Goal: Task Accomplishment & Management: Manage account settings

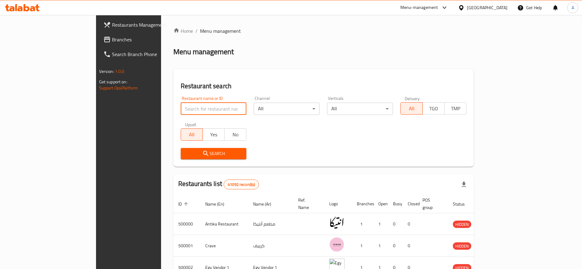
click at [181, 103] on input "search" at bounding box center [214, 109] width 66 height 12
type input "The Cave"
click button "Search" at bounding box center [214, 153] width 66 height 11
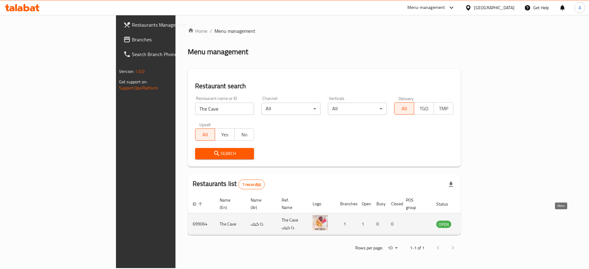
click at [476, 221] on icon "enhanced table" at bounding box center [472, 224] width 7 height 7
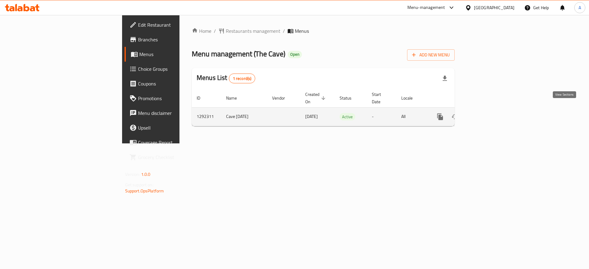
click at [492, 110] on link "enhanced table" at bounding box center [484, 117] width 15 height 15
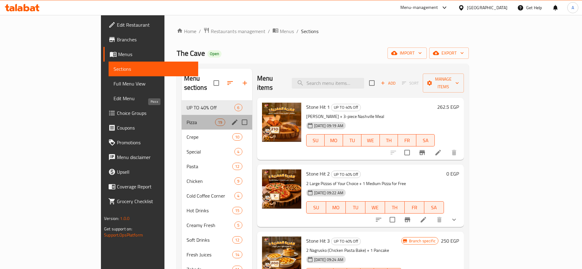
click at [187, 119] on span "Pizza" at bounding box center [201, 122] width 29 height 7
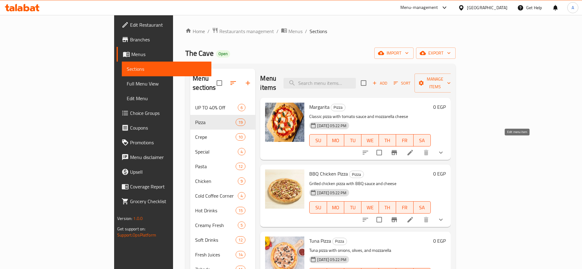
click at [413, 150] on icon at bounding box center [410, 153] width 6 height 6
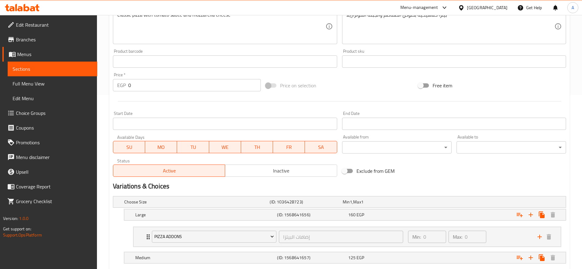
scroll to position [237, 0]
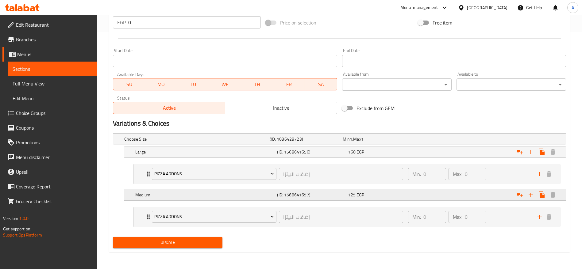
click at [376, 197] on div "125 EGP" at bounding box center [382, 195] width 68 height 6
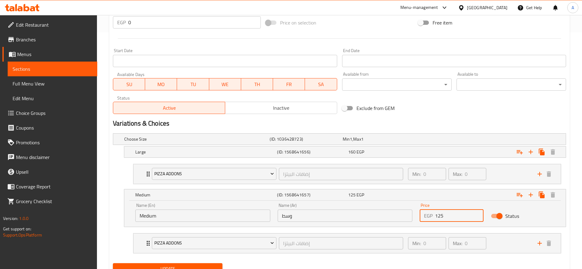
click at [445, 212] on input "125" at bounding box center [459, 216] width 48 height 12
type input "130"
click at [113, 264] on button "Update" at bounding box center [168, 269] width 110 height 11
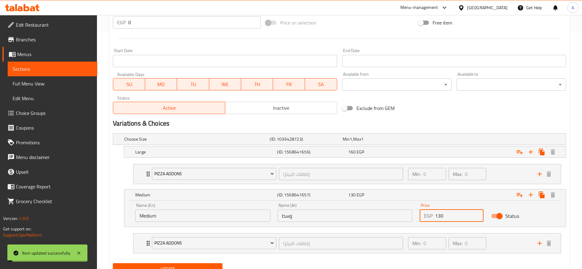
scroll to position [0, 0]
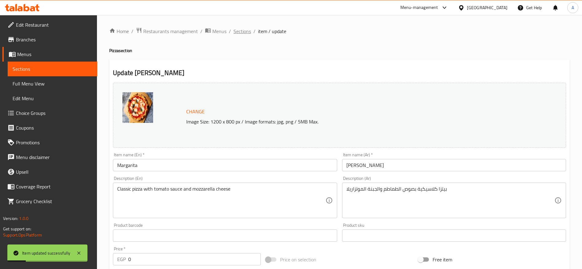
click at [242, 33] on span "Sections" at bounding box center [242, 31] width 17 height 7
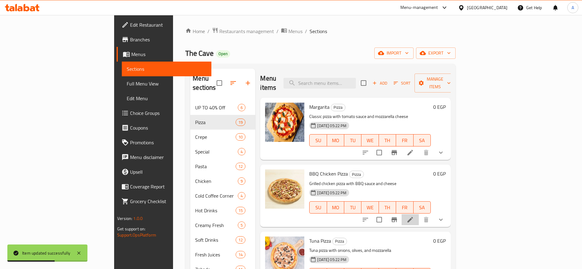
click at [419, 214] on li at bounding box center [410, 219] width 17 height 11
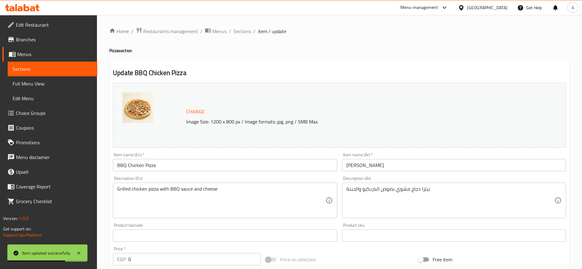
scroll to position [237, 0]
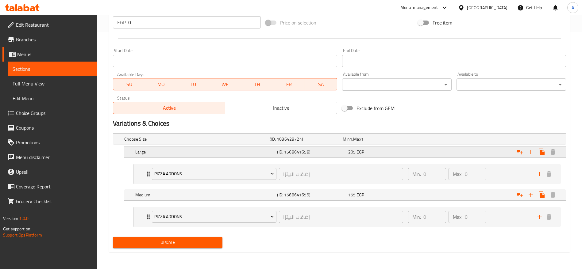
click at [366, 155] on div "205 EGP" at bounding box center [382, 152] width 71 height 9
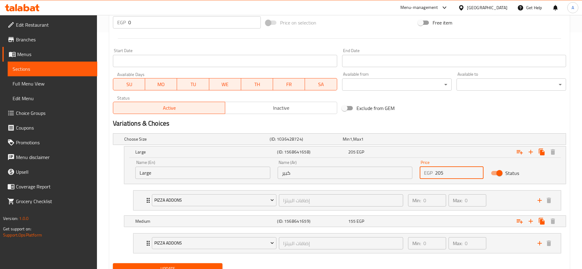
click at [445, 172] on input "205" at bounding box center [459, 173] width 48 height 12
type input "215"
click at [406, 220] on div "155 EGP" at bounding box center [382, 221] width 68 height 6
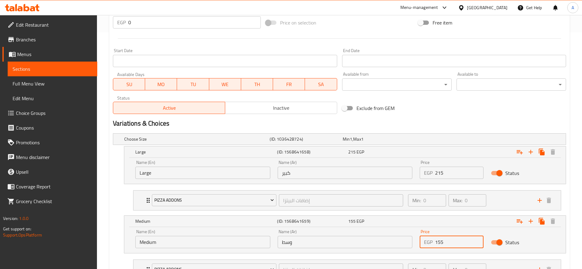
click at [456, 245] on input "155" at bounding box center [459, 242] width 48 height 12
type input "160"
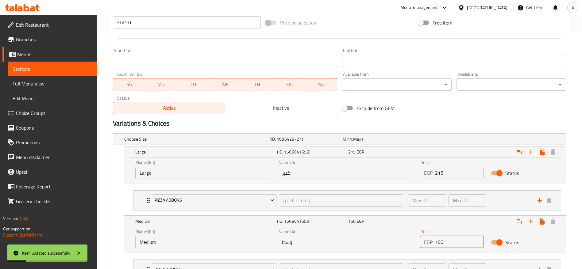
scroll to position [0, 0]
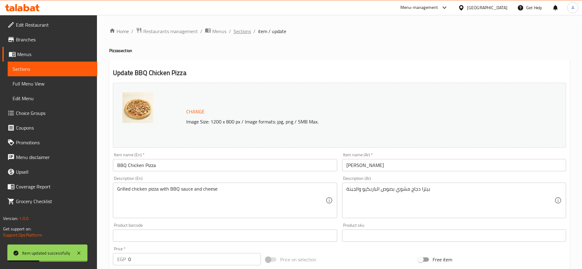
click at [245, 33] on span "Sections" at bounding box center [242, 31] width 17 height 7
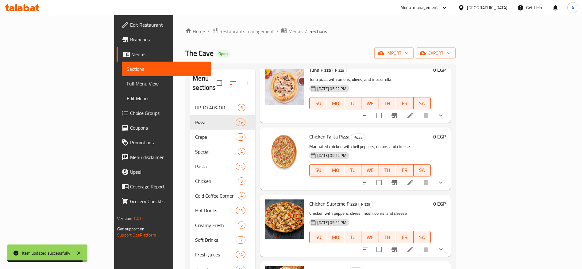
scroll to position [95, 0]
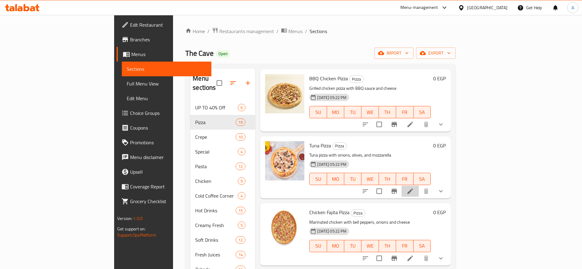
click at [419, 186] on li at bounding box center [410, 191] width 17 height 11
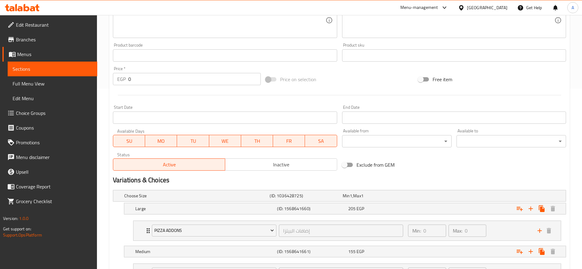
scroll to position [237, 0]
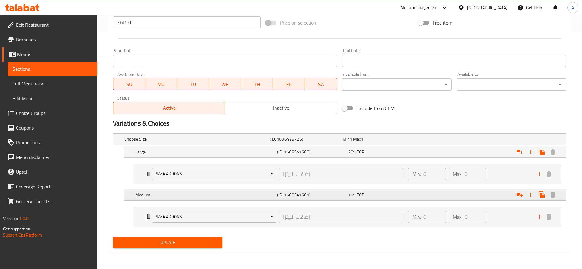
click at [376, 192] on div "155 EGP" at bounding box center [382, 195] width 68 height 6
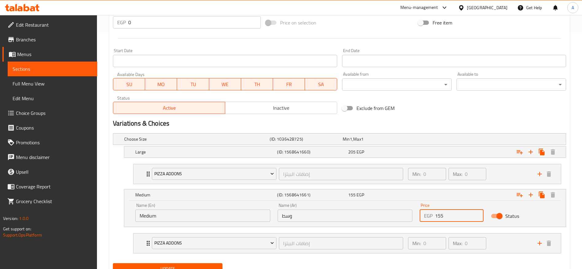
click at [447, 212] on input "155" at bounding box center [459, 216] width 48 height 12
type input "160"
click at [394, 146] on div "Large (ID: 1568641660) 205 EGP" at bounding box center [347, 152] width 426 height 14
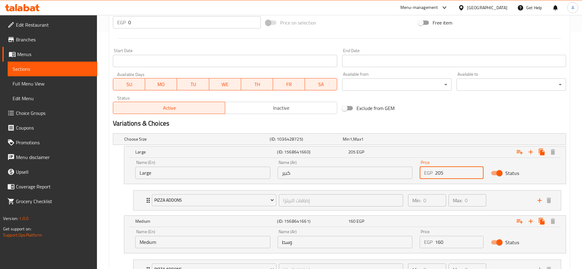
click at [461, 170] on input "205" at bounding box center [459, 173] width 48 height 12
type input "210"
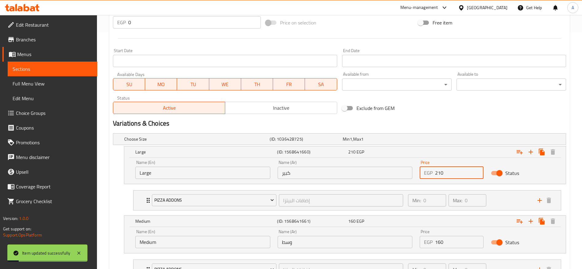
scroll to position [0, 0]
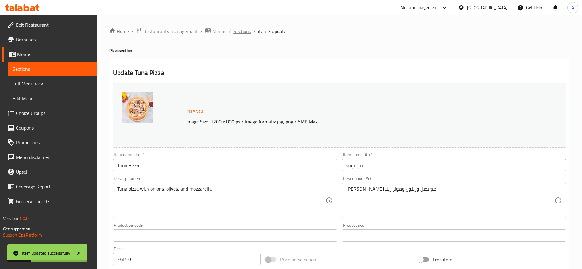
click at [248, 31] on span "Sections" at bounding box center [242, 31] width 17 height 7
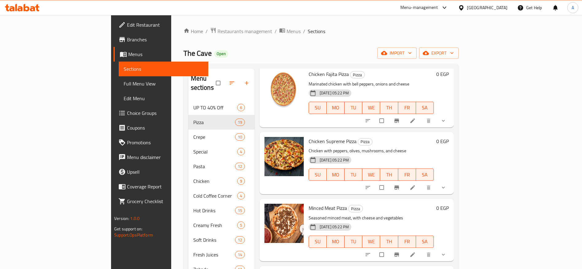
scroll to position [243, 0]
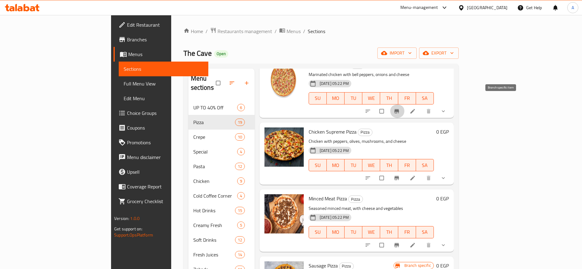
click at [400, 108] on icon "Branch-specific-item" at bounding box center [397, 111] width 6 height 6
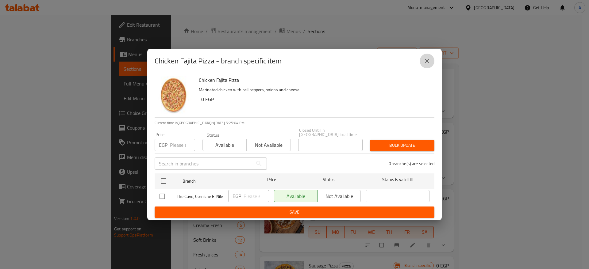
click at [427, 63] on icon "close" at bounding box center [426, 60] width 7 height 7
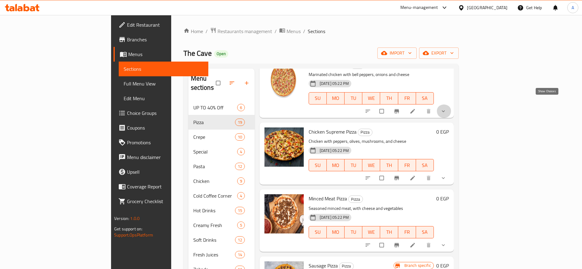
click at [446, 108] on icon "show more" at bounding box center [443, 111] width 6 height 6
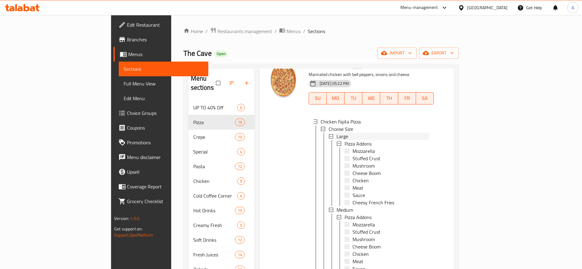
click at [337, 133] on div "Large" at bounding box center [383, 136] width 92 height 7
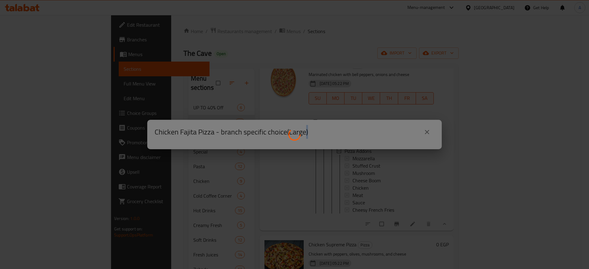
click at [322, 128] on div at bounding box center [294, 134] width 589 height 269
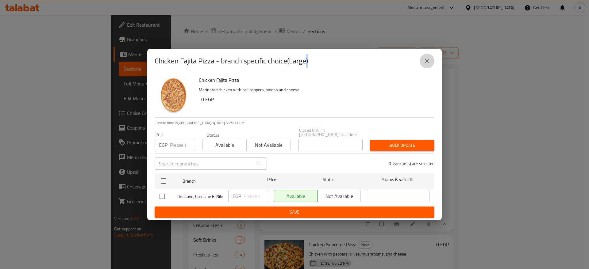
click at [424, 65] on icon "close" at bounding box center [426, 60] width 7 height 7
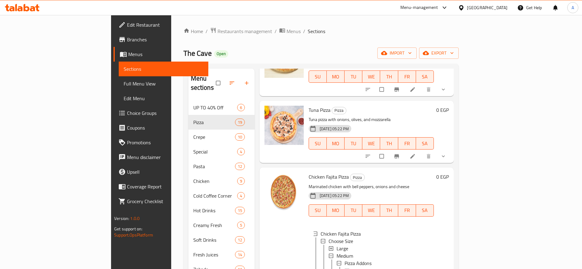
scroll to position [134, 0]
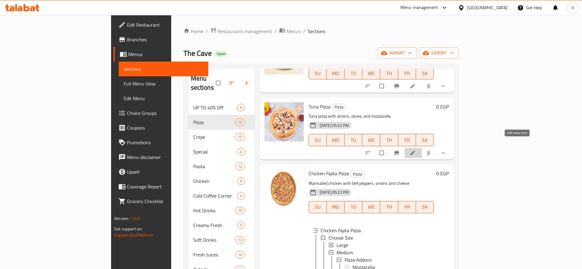
click at [416, 150] on icon at bounding box center [413, 153] width 6 height 6
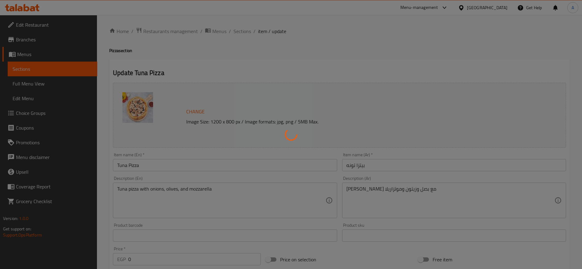
click at [246, 29] on div at bounding box center [291, 134] width 582 height 269
click at [243, 34] on div at bounding box center [291, 134] width 582 height 269
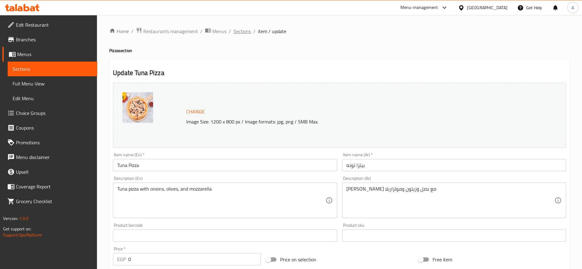
click at [244, 31] on span "Sections" at bounding box center [242, 31] width 17 height 7
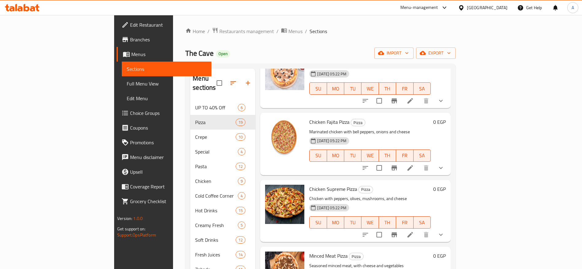
scroll to position [194, 0]
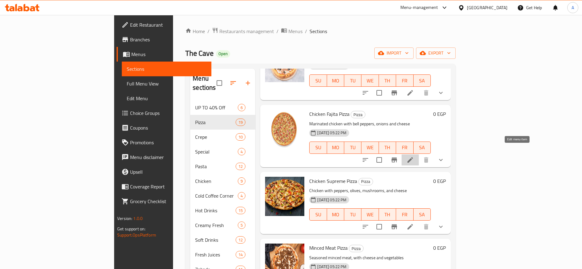
click at [413, 157] on icon at bounding box center [410, 160] width 6 height 6
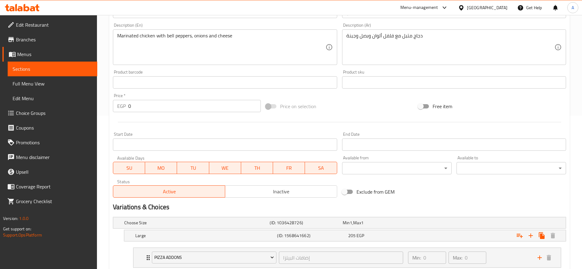
scroll to position [219, 0]
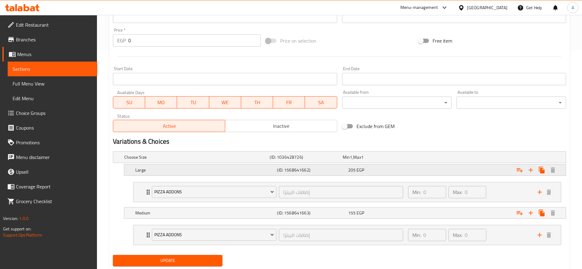
click at [360, 175] on div "Large (ID: 1568641662) 205 EGP" at bounding box center [347, 171] width 426 height 14
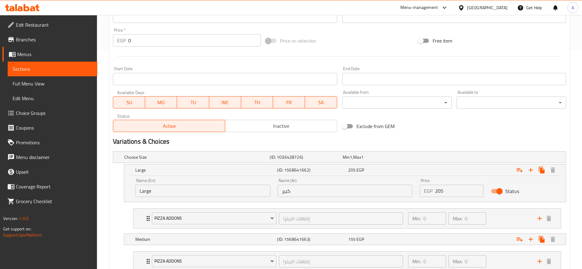
click at [451, 191] on input "205" at bounding box center [459, 191] width 48 height 12
click at [451, 191] on input "2" at bounding box center [459, 191] width 48 height 12
type input "210"
click at [389, 239] on div "155 EGP" at bounding box center [382, 240] width 68 height 6
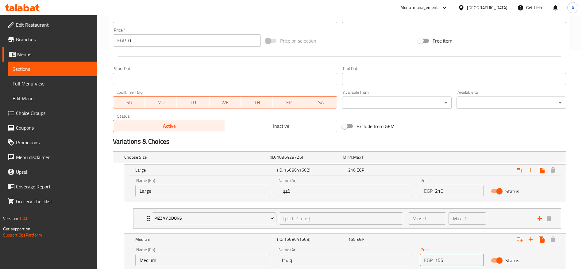
click at [447, 263] on input "155" at bounding box center [459, 260] width 48 height 12
type input "160"
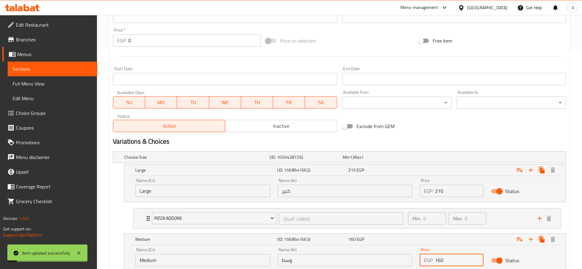
scroll to position [0, 0]
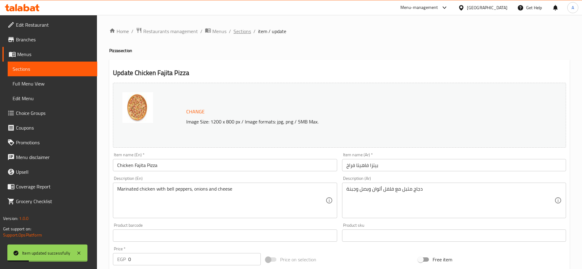
click at [241, 33] on span "Sections" at bounding box center [242, 31] width 17 height 7
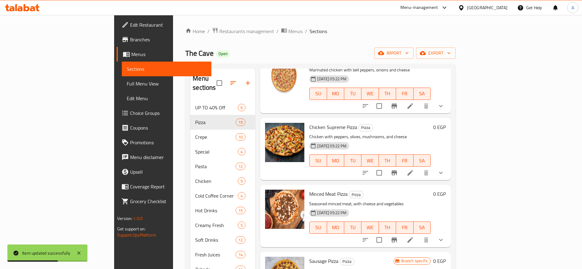
scroll to position [253, 0]
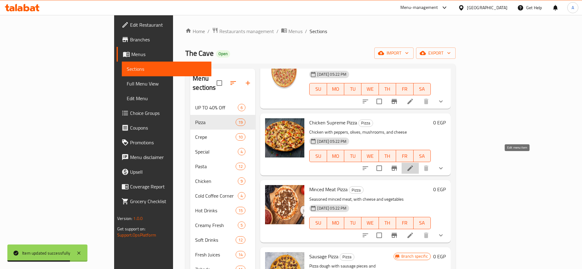
click at [414, 165] on icon at bounding box center [410, 168] width 7 height 7
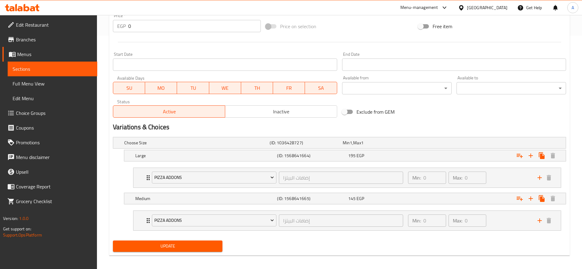
scroll to position [237, 0]
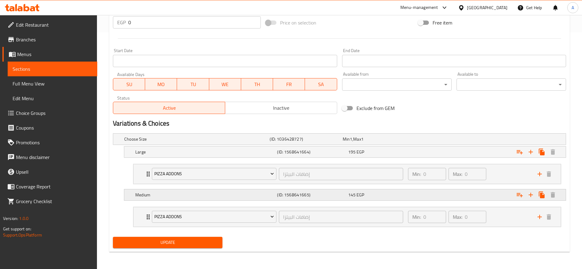
click at [372, 197] on div "145 EGP" at bounding box center [382, 195] width 68 height 6
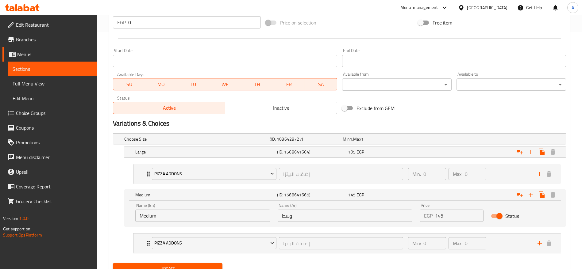
click at [444, 211] on input "145" at bounding box center [459, 216] width 48 height 12
type input "160"
click at [388, 150] on div "195 EGP" at bounding box center [382, 152] width 68 height 6
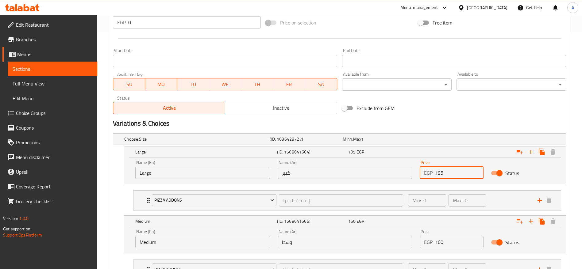
click at [457, 174] on input "195" at bounding box center [459, 173] width 48 height 12
type input "210"
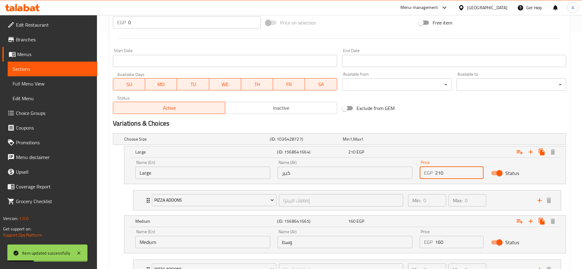
scroll to position [0, 0]
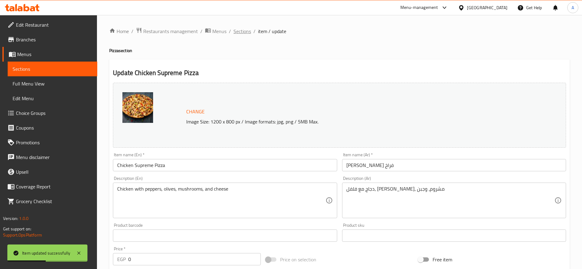
click at [245, 30] on span "Sections" at bounding box center [242, 31] width 17 height 7
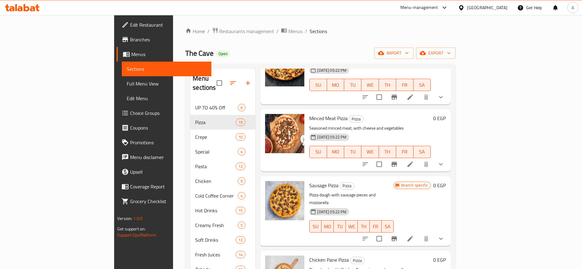
scroll to position [327, 0]
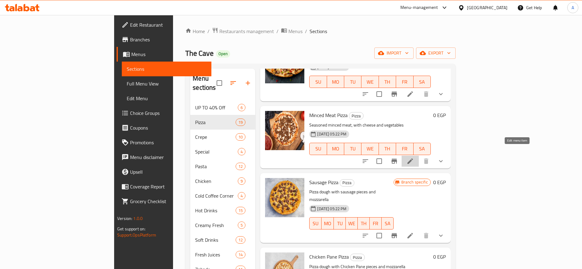
click at [414, 158] on icon at bounding box center [410, 161] width 7 height 7
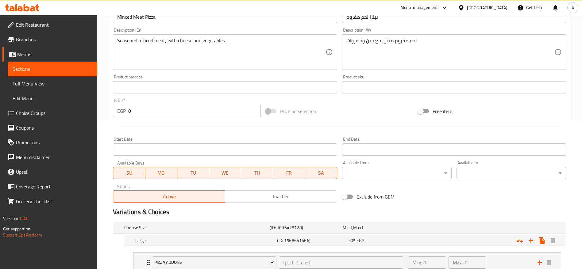
scroll to position [237, 0]
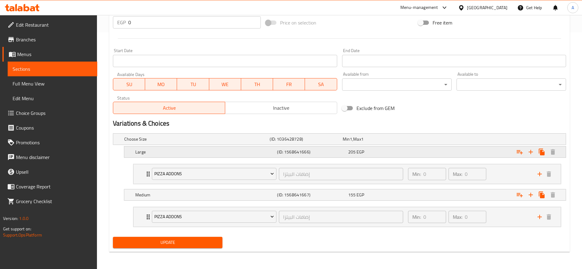
click at [376, 153] on div "205 EGP" at bounding box center [382, 152] width 68 height 6
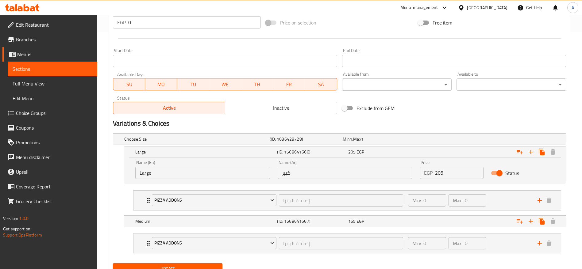
click at [442, 168] on input "205" at bounding box center [459, 173] width 48 height 12
type input "210"
click at [391, 215] on div "Medium (ID: 1568641667) 155 EGP" at bounding box center [347, 222] width 426 height 14
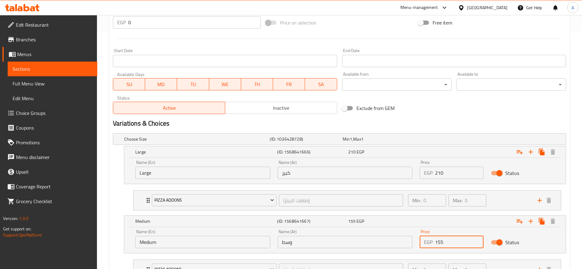
click at [448, 239] on input "155" at bounding box center [459, 242] width 48 height 12
type input "160"
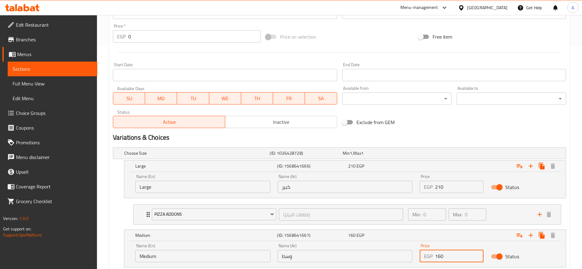
scroll to position [228, 0]
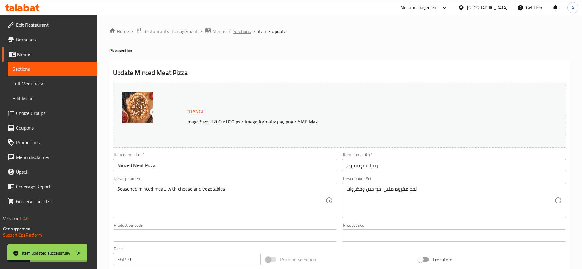
click at [246, 34] on span "Sections" at bounding box center [242, 31] width 17 height 7
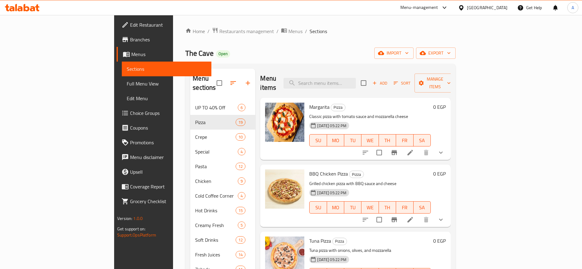
click at [419, 147] on li at bounding box center [410, 152] width 17 height 11
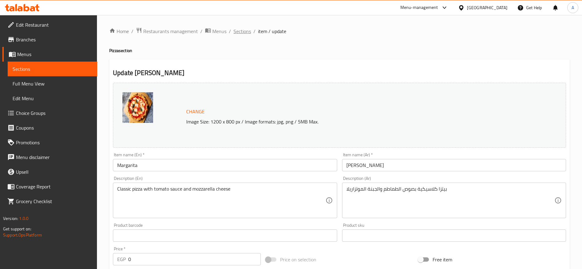
click at [249, 31] on span "Sections" at bounding box center [242, 31] width 17 height 7
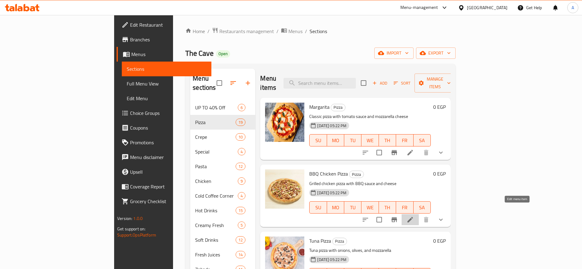
click at [413, 217] on icon at bounding box center [410, 220] width 6 height 6
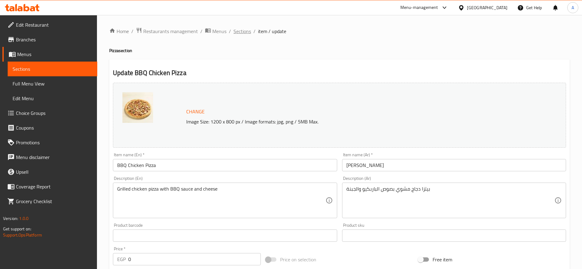
click at [247, 31] on span "Sections" at bounding box center [242, 31] width 17 height 7
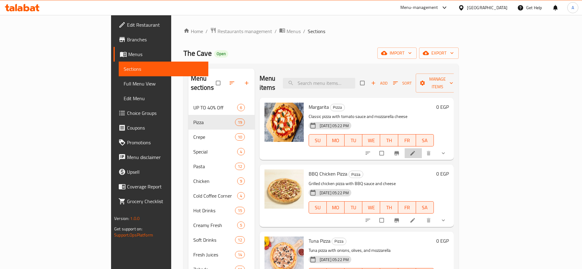
click at [422, 149] on li at bounding box center [413, 154] width 17 height 10
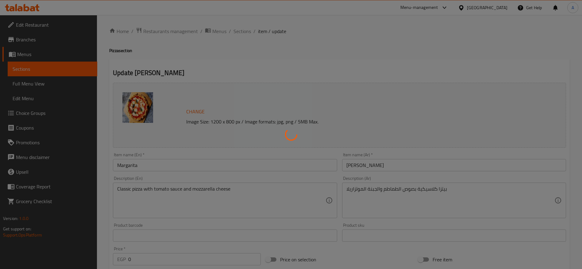
type input "إضافات البيتزا"
type input "0"
type input "إضافات البيتزا"
type input "0"
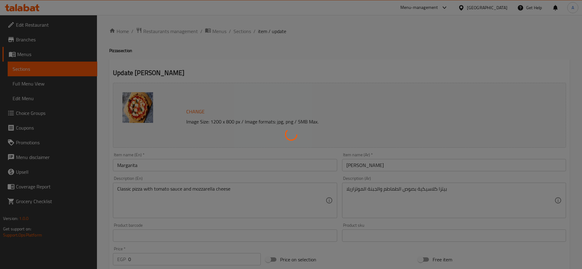
type input "0"
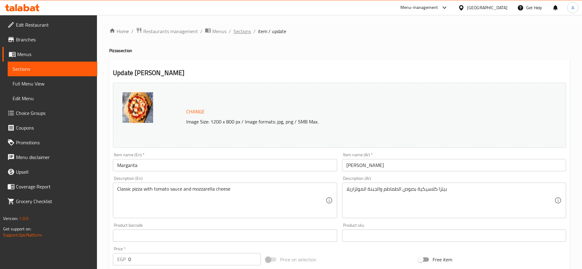
click at [238, 31] on span "Sections" at bounding box center [242, 31] width 17 height 7
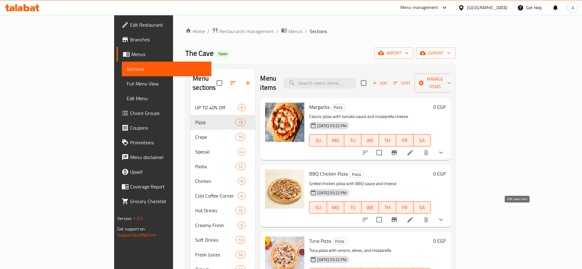
click at [413, 217] on icon at bounding box center [410, 220] width 6 height 6
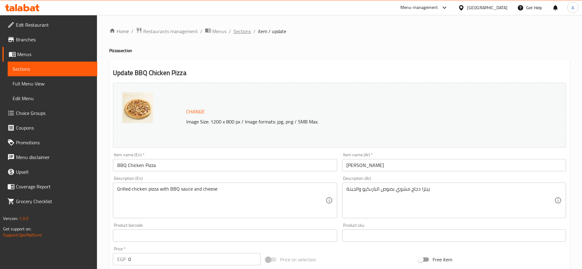
click at [249, 30] on span "Sections" at bounding box center [242, 31] width 17 height 7
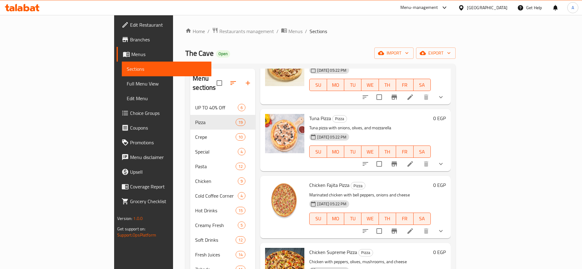
scroll to position [131, 0]
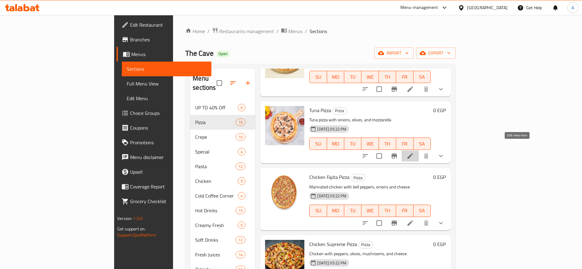
click at [414, 152] on icon at bounding box center [410, 155] width 7 height 7
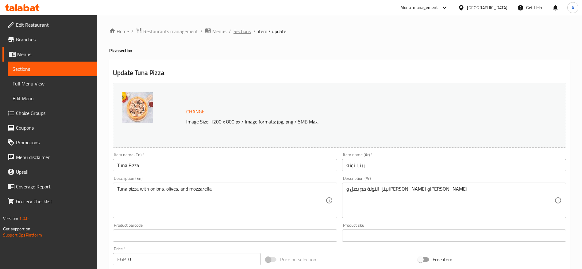
click at [243, 35] on span "Sections" at bounding box center [242, 31] width 17 height 7
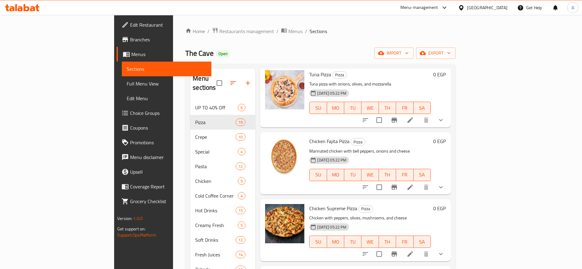
scroll to position [165, 0]
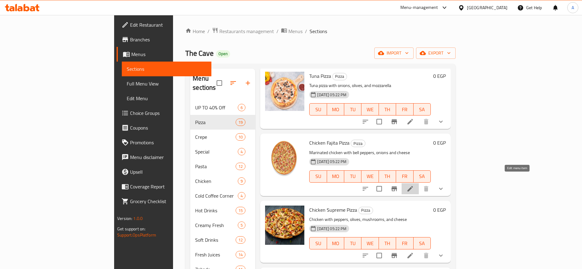
click at [413, 186] on icon at bounding box center [410, 189] width 6 height 6
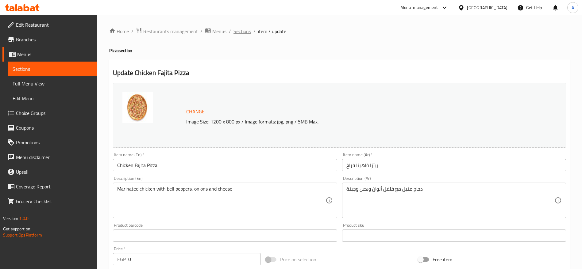
click at [240, 28] on span "Sections" at bounding box center [242, 31] width 17 height 7
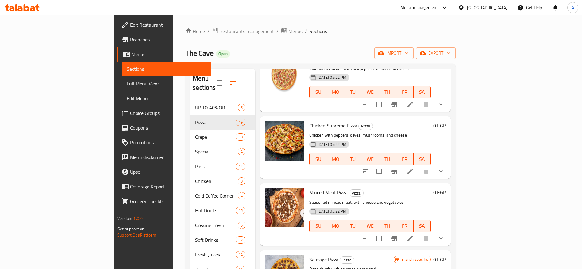
scroll to position [253, 0]
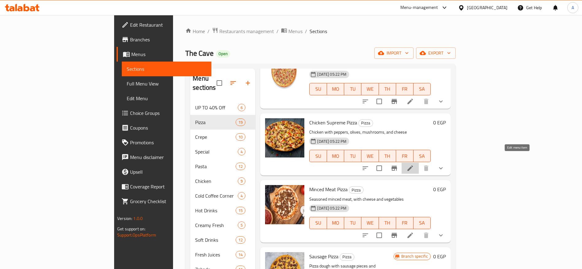
click at [413, 166] on icon at bounding box center [410, 169] width 6 height 6
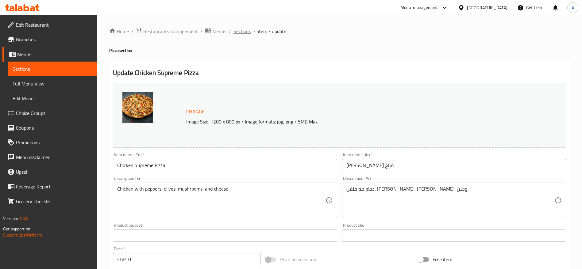
click at [249, 30] on span "Sections" at bounding box center [242, 31] width 17 height 7
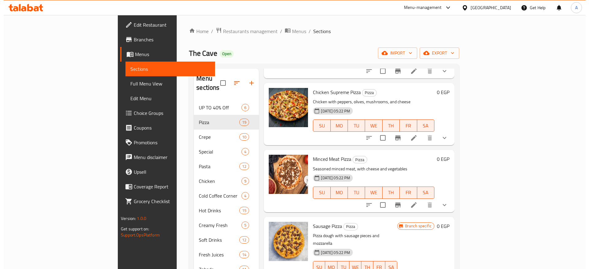
scroll to position [291, 0]
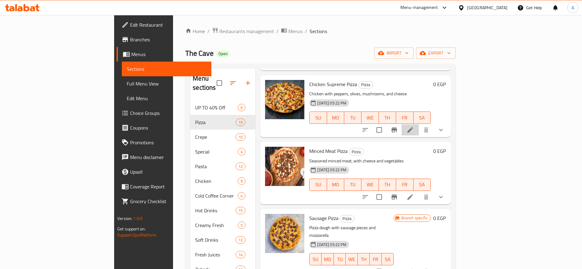
click at [419, 125] on li at bounding box center [410, 130] width 17 height 11
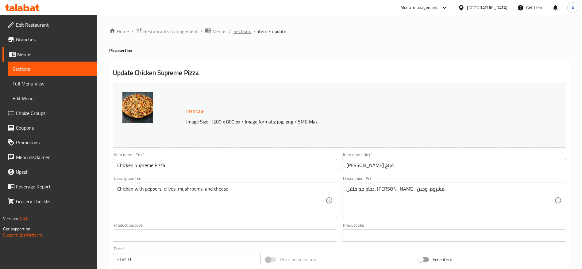
click at [249, 31] on span "Sections" at bounding box center [242, 31] width 17 height 7
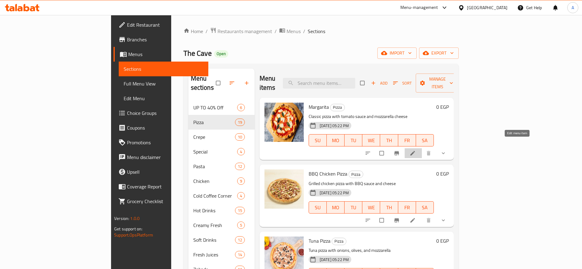
click at [416, 150] on icon at bounding box center [413, 153] width 6 height 6
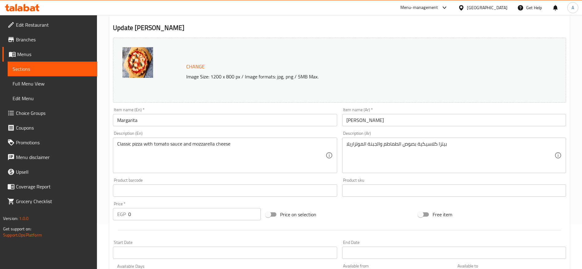
scroll to position [11, 0]
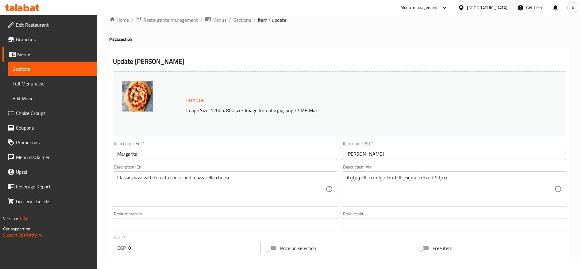
click at [245, 20] on span "Sections" at bounding box center [242, 19] width 17 height 7
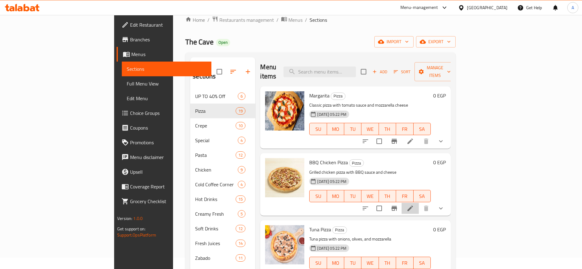
click at [419, 204] on li at bounding box center [410, 208] width 17 height 11
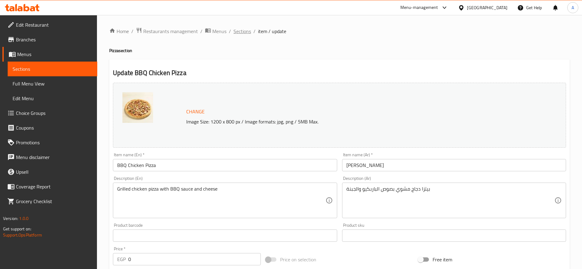
click at [249, 32] on span "Sections" at bounding box center [242, 31] width 17 height 7
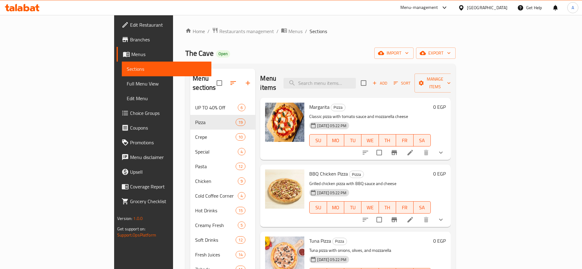
scroll to position [52, 0]
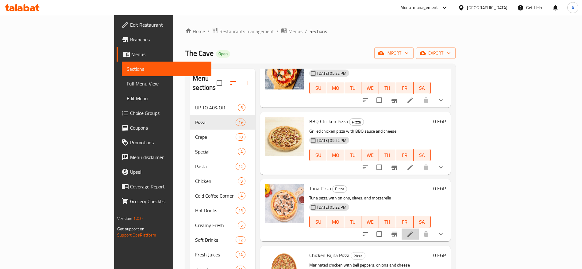
click at [419, 229] on li at bounding box center [410, 234] width 17 height 11
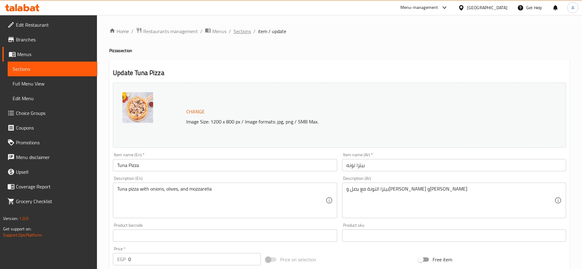
click at [249, 32] on span "Sections" at bounding box center [242, 31] width 17 height 7
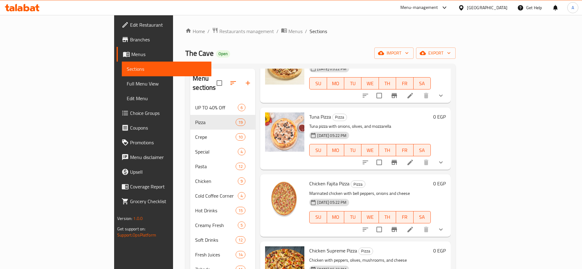
scroll to position [152, 0]
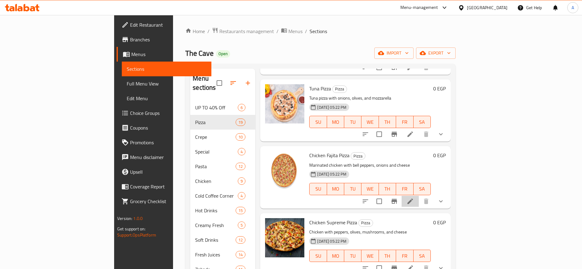
click at [419, 196] on li at bounding box center [410, 201] width 17 height 11
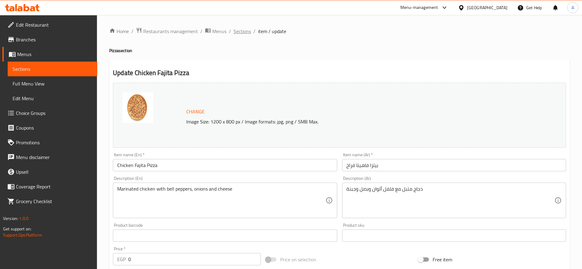
click at [246, 32] on span "Sections" at bounding box center [242, 31] width 17 height 7
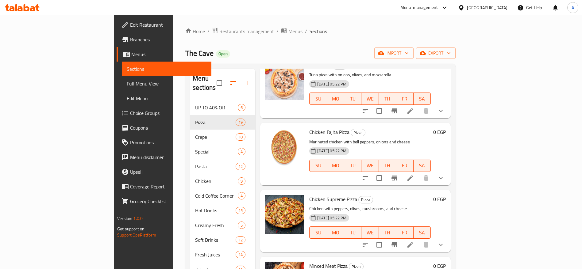
scroll to position [238, 0]
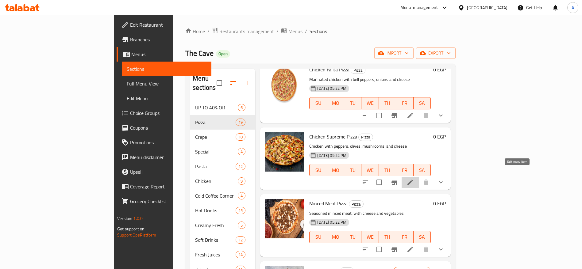
click at [414, 179] on icon at bounding box center [410, 182] width 7 height 7
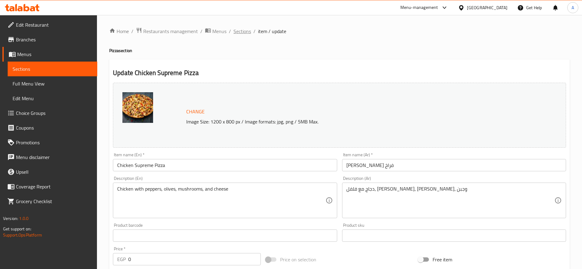
click at [243, 29] on span "Sections" at bounding box center [242, 31] width 17 height 7
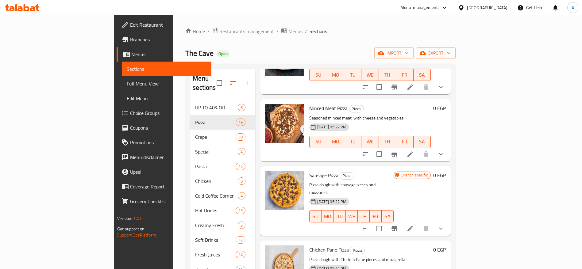
scroll to position [337, 0]
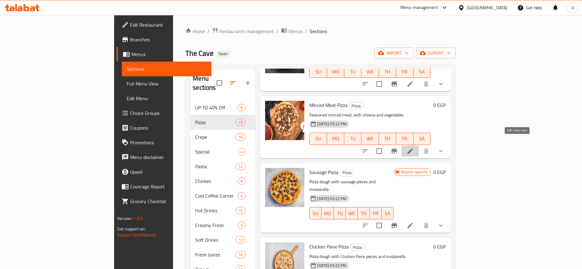
click at [414, 148] on icon at bounding box center [410, 151] width 7 height 7
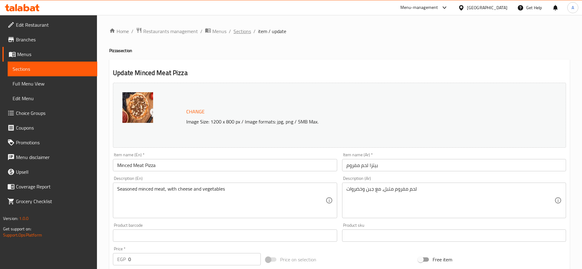
click at [247, 32] on span "Sections" at bounding box center [242, 31] width 17 height 7
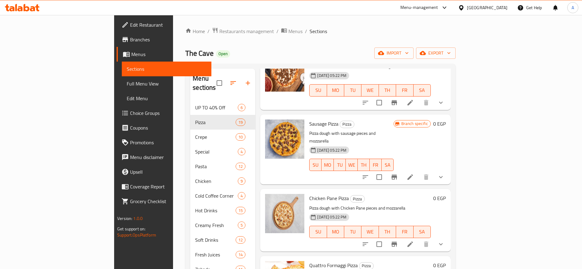
scroll to position [390, 0]
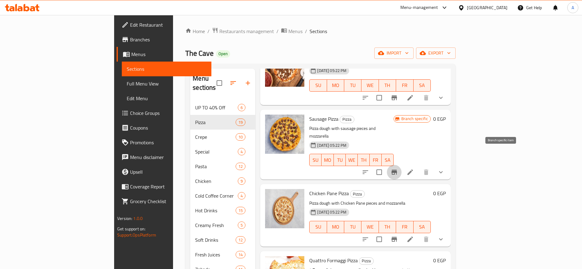
click at [398, 169] on icon "Branch-specific-item" at bounding box center [394, 172] width 7 height 7
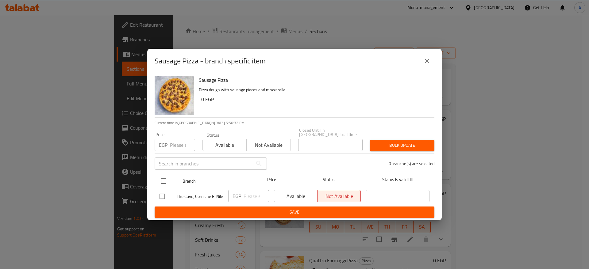
click at [160, 178] on input "checkbox" at bounding box center [163, 181] width 13 height 13
checkbox input "true"
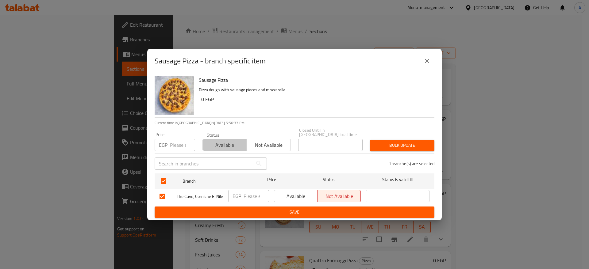
click at [220, 143] on span "Available" at bounding box center [224, 145] width 39 height 9
click at [410, 142] on span "Bulk update" at bounding box center [402, 146] width 55 height 8
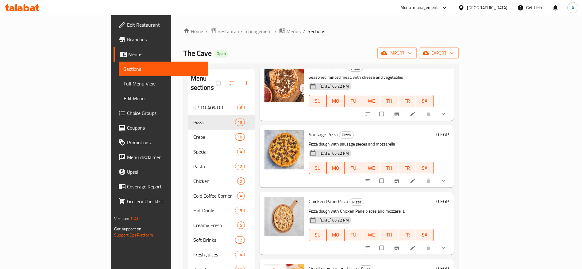
scroll to position [385, 0]
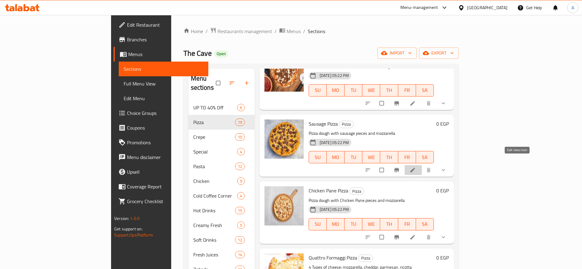
click at [416, 167] on icon at bounding box center [413, 170] width 6 height 6
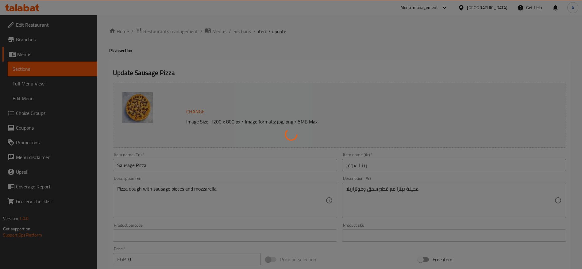
type input "إضافات البيتزا"
type input "0"
type input "إضافات البيتزا"
type input "0"
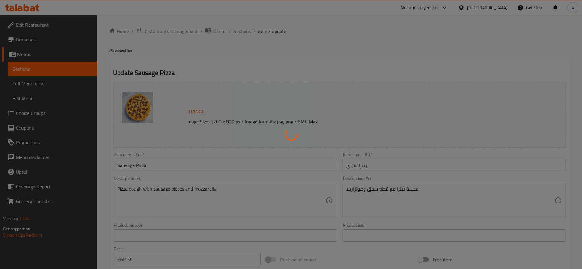
type input "0"
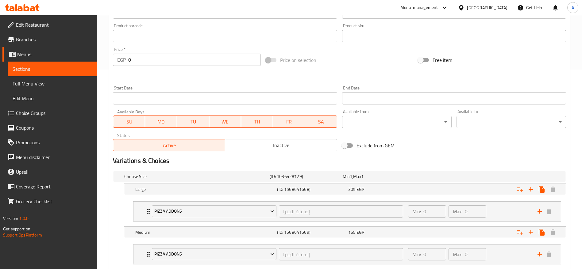
scroll to position [205, 0]
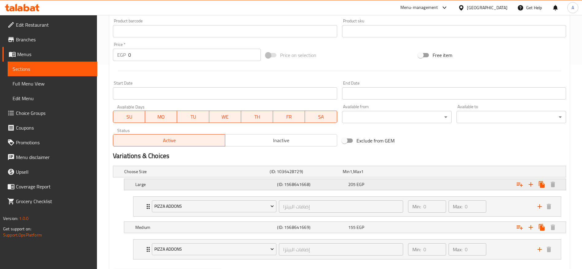
click at [418, 184] on div "Expand" at bounding box center [489, 185] width 142 height 14
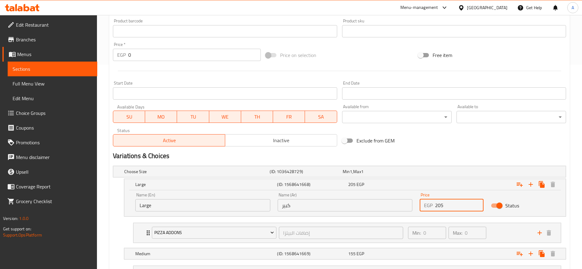
click at [450, 205] on input "205" at bounding box center [459, 205] width 48 height 12
type input "210"
click at [385, 251] on div "155 EGP" at bounding box center [382, 254] width 68 height 6
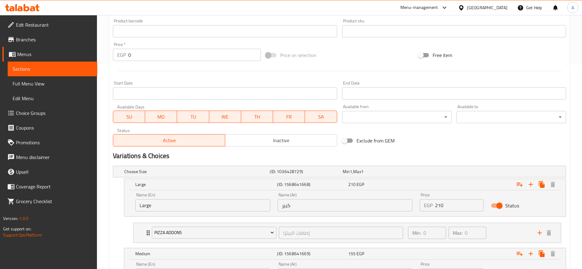
scroll to position [290, 0]
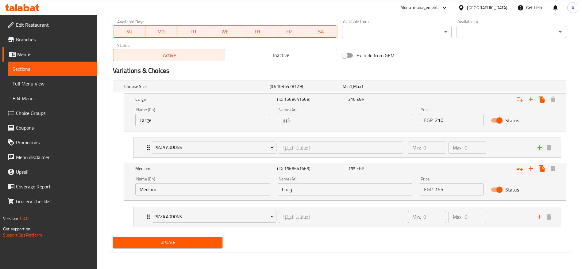
click at [457, 191] on input "155" at bounding box center [459, 189] width 48 height 12
type input "160"
click at [113, 237] on button "Update" at bounding box center [168, 242] width 110 height 11
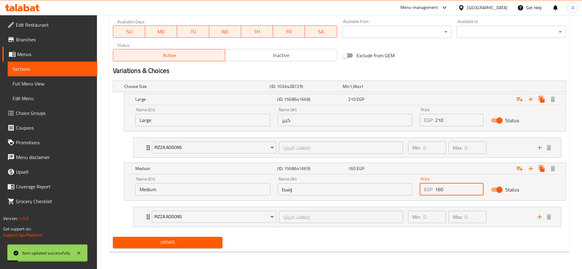
scroll to position [0, 0]
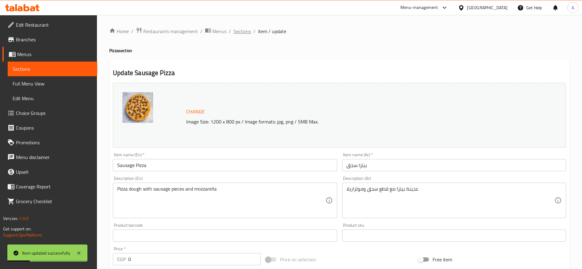
click at [249, 32] on span "Sections" at bounding box center [242, 31] width 17 height 7
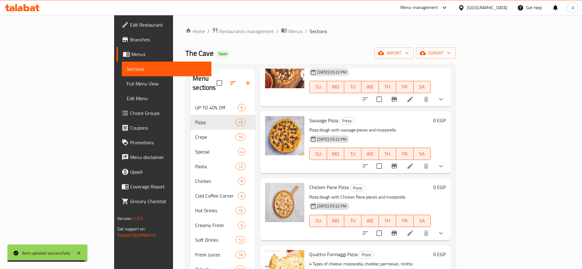
scroll to position [400, 0]
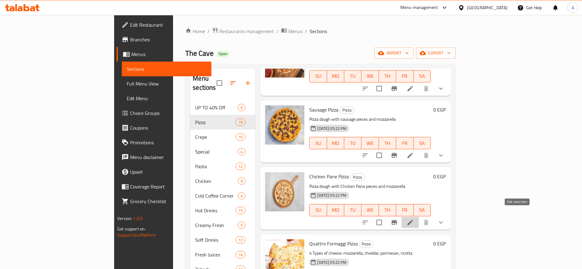
click at [414, 219] on icon at bounding box center [410, 222] width 7 height 7
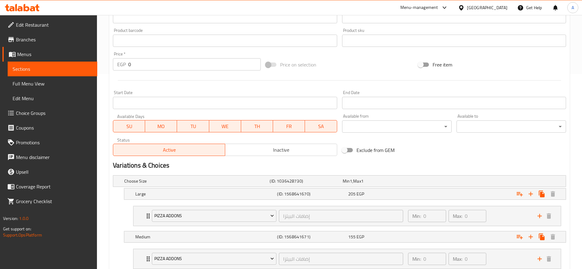
scroll to position [237, 0]
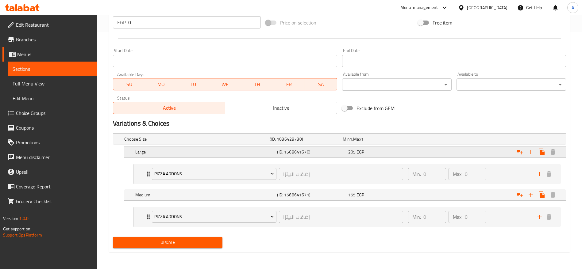
click at [365, 154] on div "205 EGP" at bounding box center [382, 152] width 68 height 6
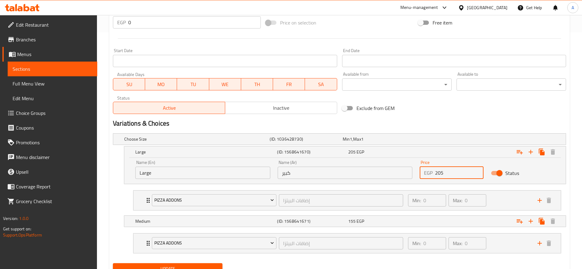
click at [450, 170] on input "205" at bounding box center [459, 173] width 48 height 12
type input "210"
click at [383, 224] on div "155 EGP" at bounding box center [382, 221] width 68 height 6
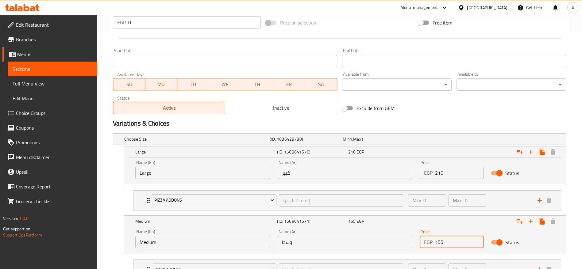
click at [461, 245] on input "155" at bounding box center [459, 242] width 48 height 12
type input "160"
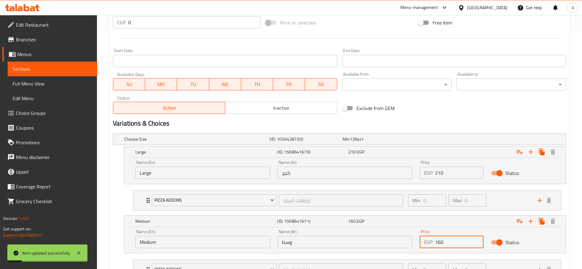
scroll to position [0, 0]
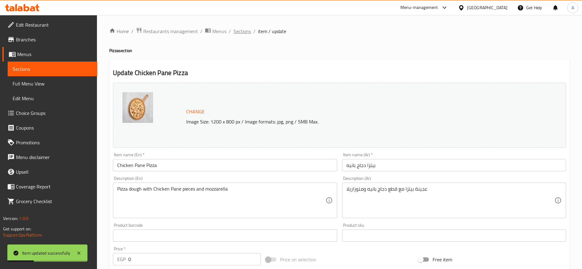
click at [244, 33] on span "Sections" at bounding box center [242, 31] width 17 height 7
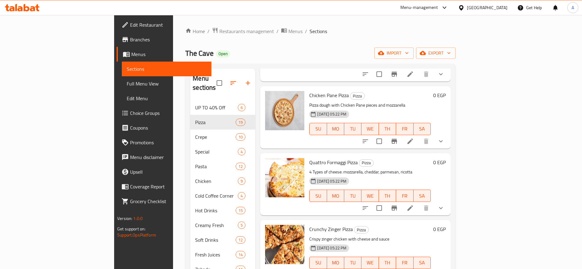
scroll to position [492, 0]
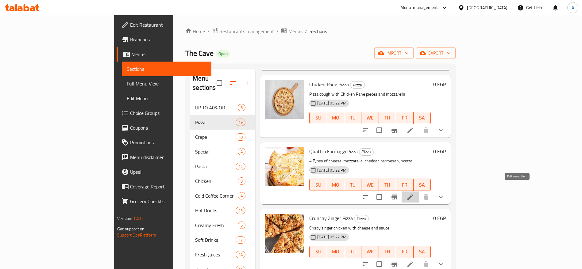
click at [414, 194] on icon at bounding box center [410, 197] width 7 height 7
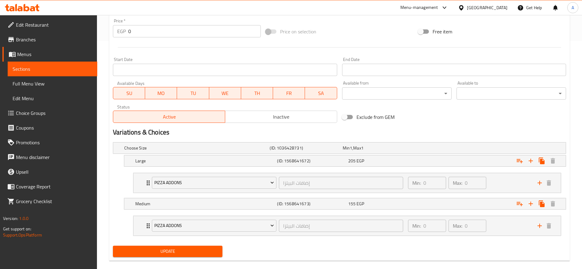
scroll to position [237, 0]
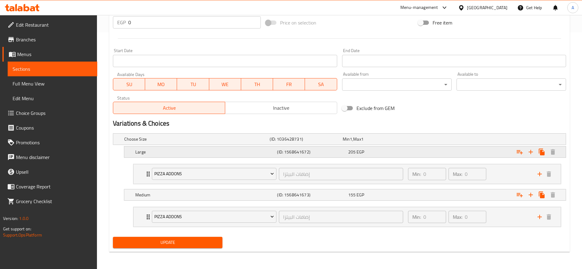
click at [392, 149] on div "205 EGP" at bounding box center [382, 152] width 68 height 6
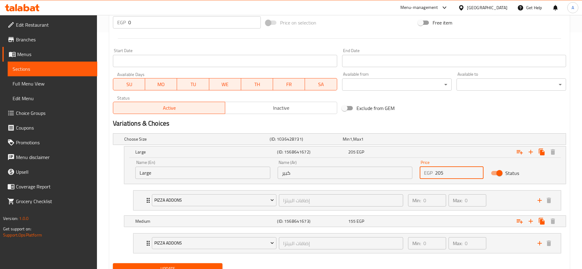
click at [451, 172] on input "205" at bounding box center [459, 173] width 48 height 12
type input "210"
click at [367, 219] on div "155 EGP" at bounding box center [382, 221] width 68 height 6
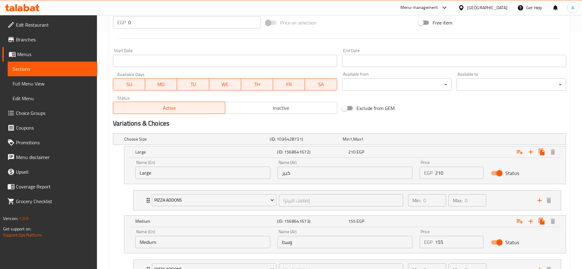
click at [453, 239] on input "155" at bounding box center [459, 242] width 48 height 12
type input "170"
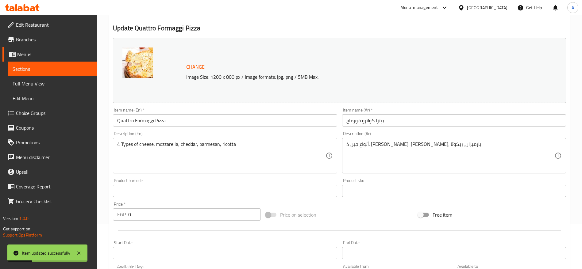
scroll to position [0, 0]
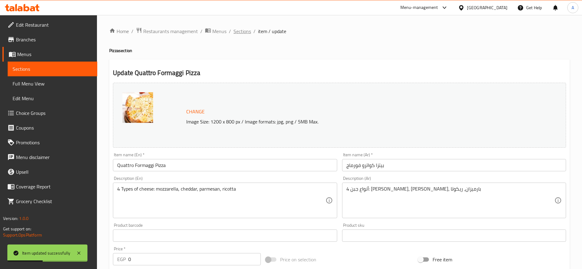
click at [249, 33] on span "Sections" at bounding box center [242, 31] width 17 height 7
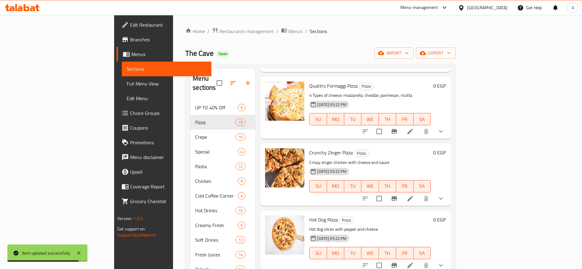
scroll to position [600, 0]
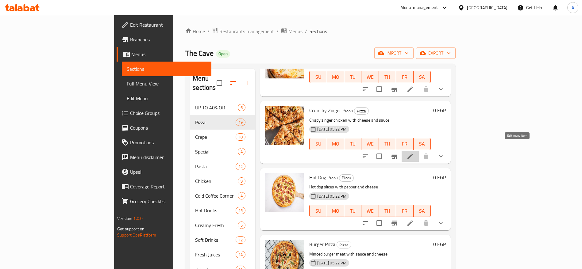
click at [414, 153] on icon at bounding box center [410, 156] width 7 height 7
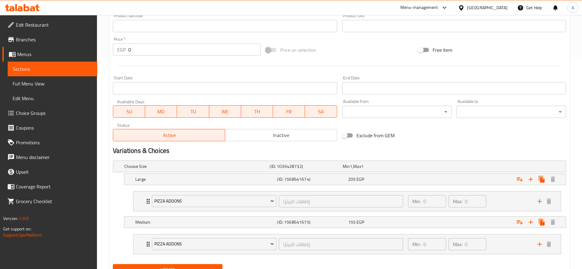
scroll to position [237, 0]
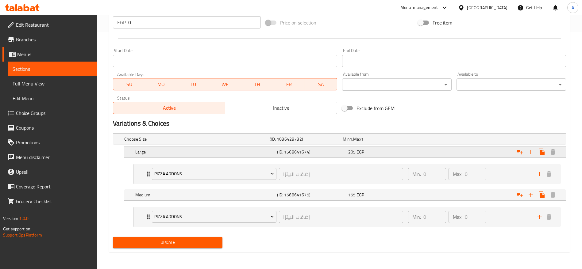
click at [373, 152] on div "205 EGP" at bounding box center [382, 152] width 68 height 6
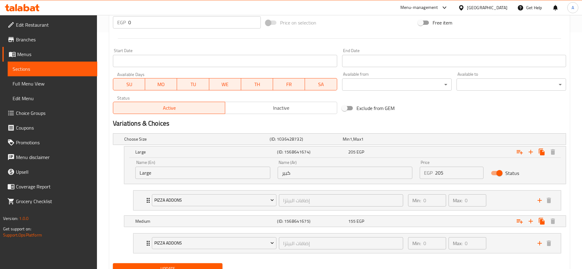
click at [468, 176] on input "205" at bounding box center [459, 173] width 48 height 12
type input "210"
click at [417, 215] on div "Medium (ID: 1568641675) 155 EGP" at bounding box center [347, 222] width 426 height 14
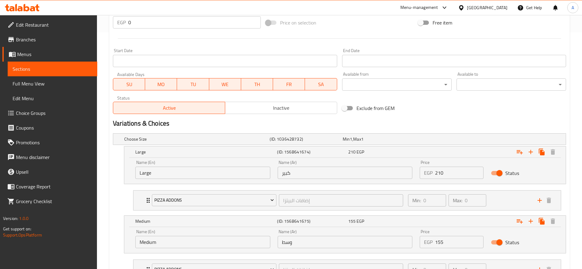
click at [448, 240] on input "155" at bounding box center [459, 242] width 48 height 12
type input "160"
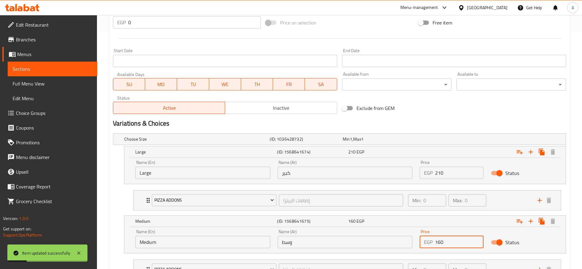
scroll to position [0, 0]
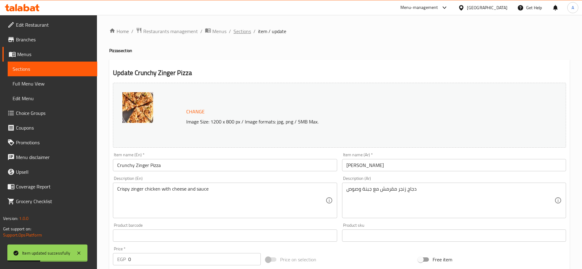
click at [248, 33] on span "Sections" at bounding box center [242, 31] width 17 height 7
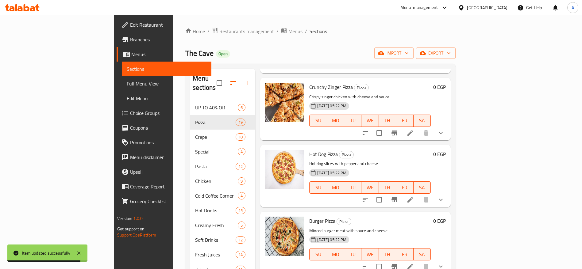
scroll to position [675, 0]
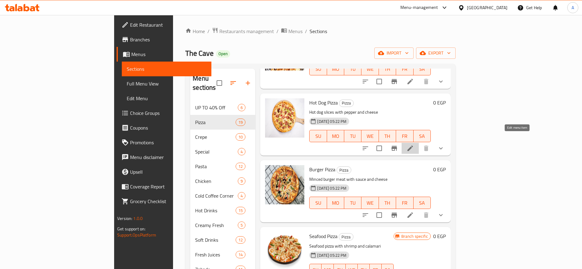
click at [414, 145] on icon at bounding box center [410, 148] width 7 height 7
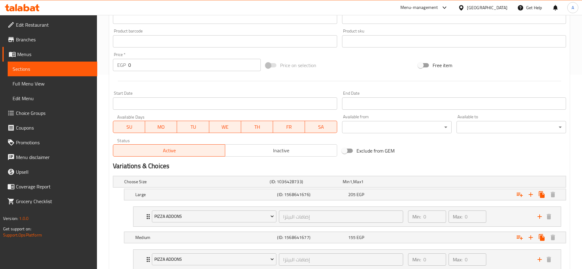
scroll to position [237, 0]
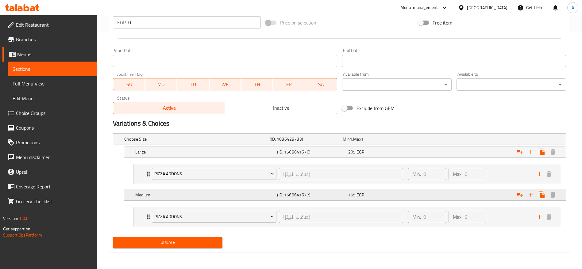
click at [384, 194] on div "155 EGP" at bounding box center [382, 195] width 68 height 6
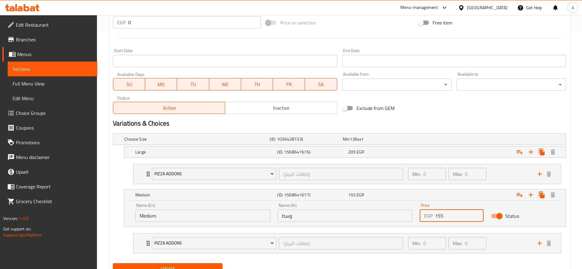
click at [450, 215] on input "155" at bounding box center [459, 216] width 48 height 12
type input "150"
click at [113, 264] on button "Update" at bounding box center [168, 269] width 110 height 11
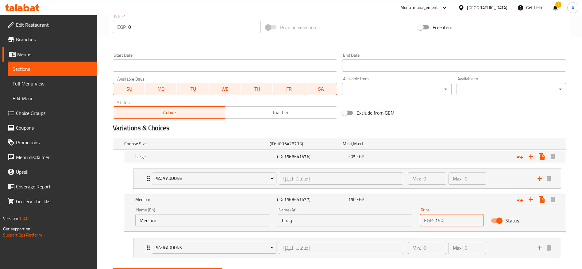
scroll to position [264, 0]
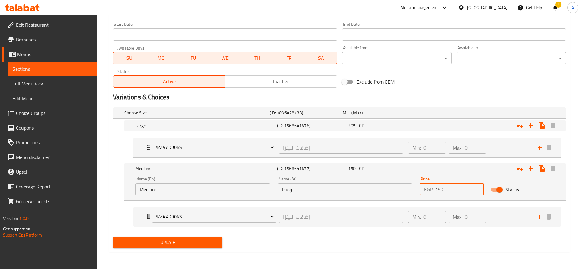
click at [113, 237] on button "Update" at bounding box center [168, 242] width 110 height 11
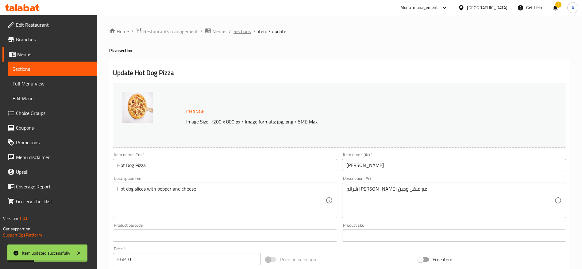
click at [245, 30] on span "Sections" at bounding box center [242, 31] width 17 height 7
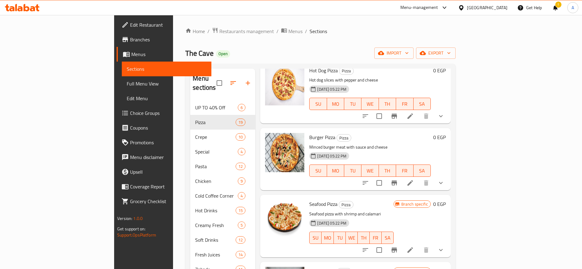
scroll to position [699, 0]
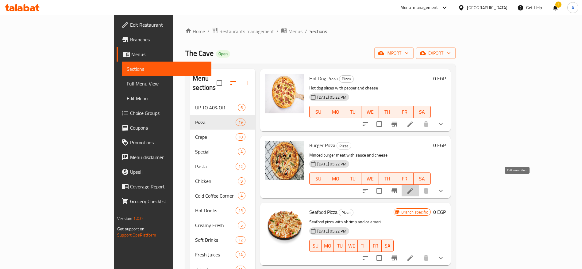
click at [414, 187] on icon at bounding box center [410, 190] width 7 height 7
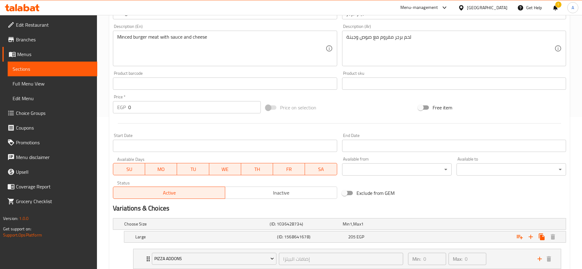
scroll to position [237, 0]
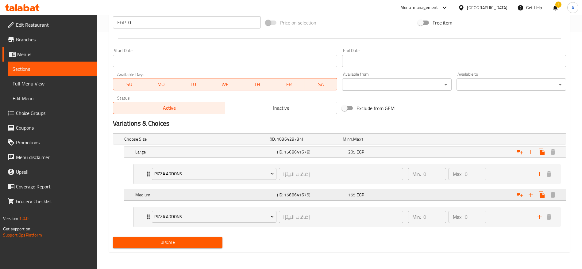
click at [370, 194] on div "155 EGP" at bounding box center [382, 195] width 68 height 6
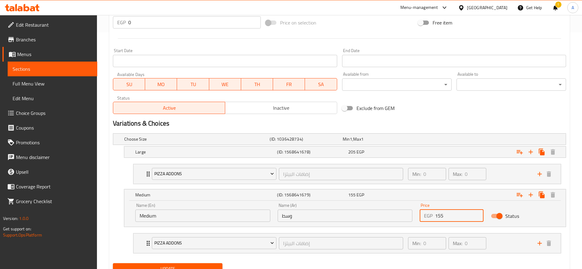
click at [468, 218] on input "155" at bounding box center [459, 216] width 48 height 12
type input "15"
